Goal: Information Seeking & Learning: Find specific fact

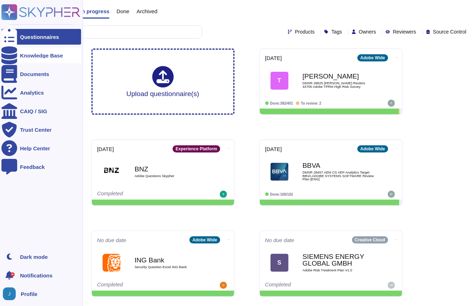
click at [11, 58] on icon at bounding box center [9, 55] width 16 height 18
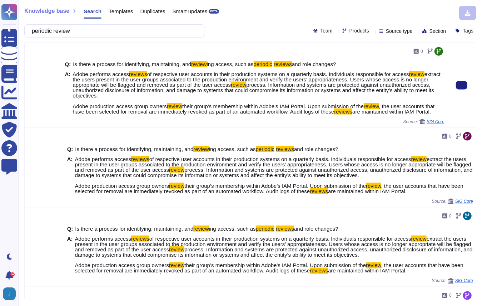
scroll to position [494, 0]
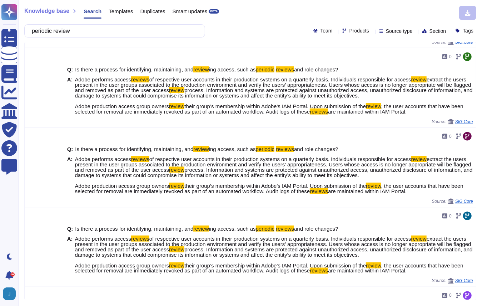
type input "periodic review"
click at [393, 30] on span "Source type" at bounding box center [399, 31] width 27 height 5
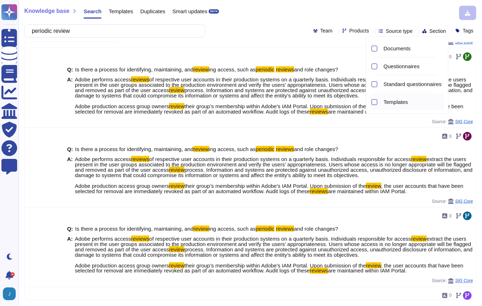
click at [398, 97] on div "Templates" at bounding box center [413, 102] width 64 height 16
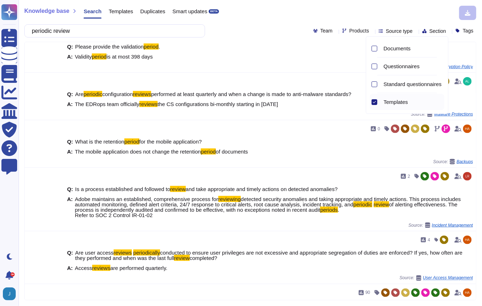
click at [264, 28] on div "periodic review Team Products Source type Section Tags" at bounding box center [250, 30] width 452 height 13
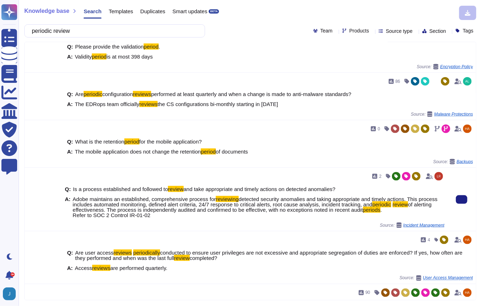
click at [311, 205] on span "detected security anomalies and taking appropriate and timely actions. This pro…" at bounding box center [255, 201] width 365 height 11
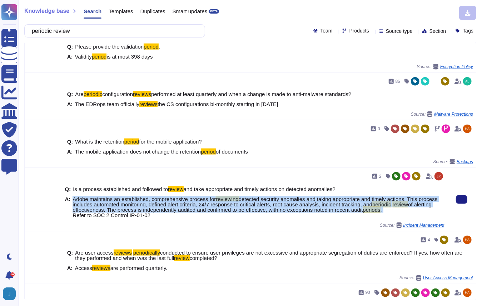
click at [311, 205] on span "detected security anomalies and taking appropriate and timely actions. This pro…" at bounding box center [255, 201] width 365 height 11
copy span "Adobe maintains an established, comprehensive process for reviewing detected se…"
